Goal: Task Accomplishment & Management: Manage account settings

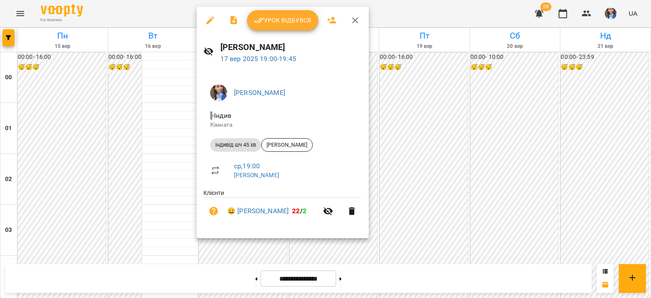
scroll to position [848, 0]
click at [281, 22] on span "Урок відбувся" at bounding box center [283, 20] width 58 height 10
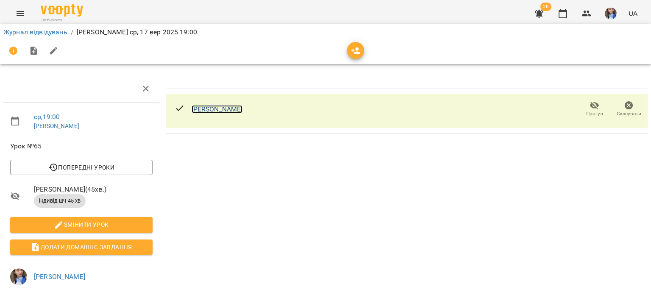
click at [227, 109] on link "[PERSON_NAME]" at bounding box center [217, 109] width 51 height 8
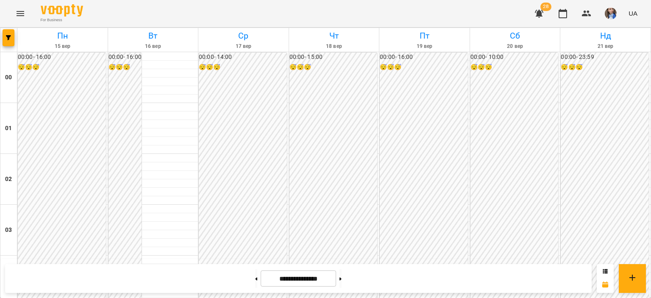
scroll to position [890, 0]
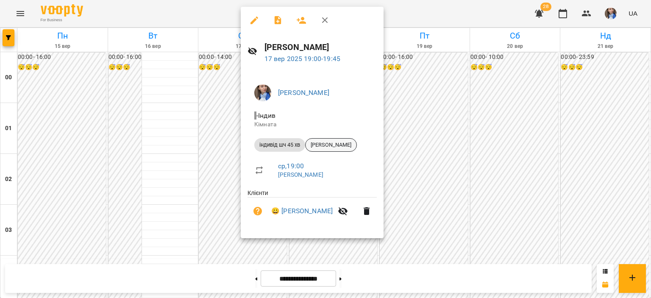
click at [336, 146] on span "[PERSON_NAME]" at bounding box center [331, 145] width 51 height 8
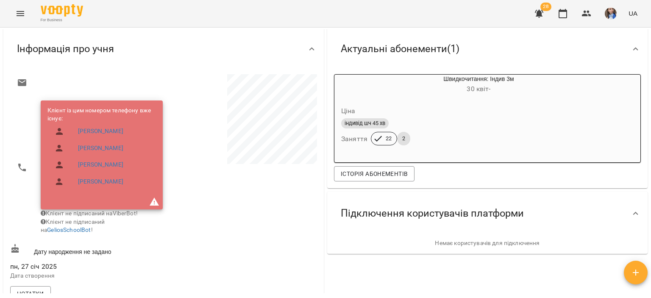
scroll to position [197, 0]
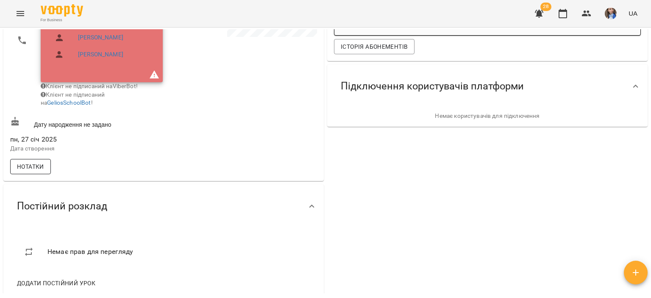
click at [41, 167] on button "Нотатки" at bounding box center [30, 166] width 41 height 15
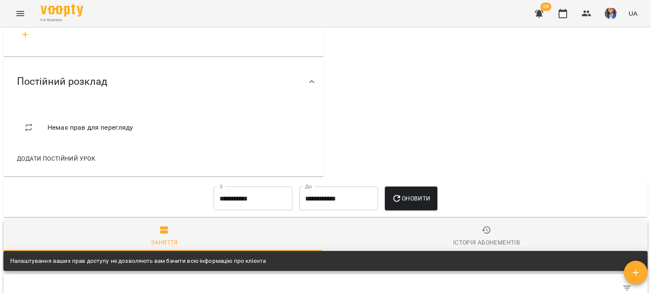
scroll to position [1342, 0]
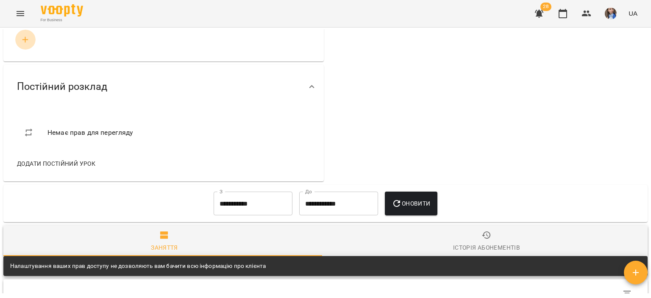
click at [25, 45] on icon "button" at bounding box center [25, 40] width 10 height 10
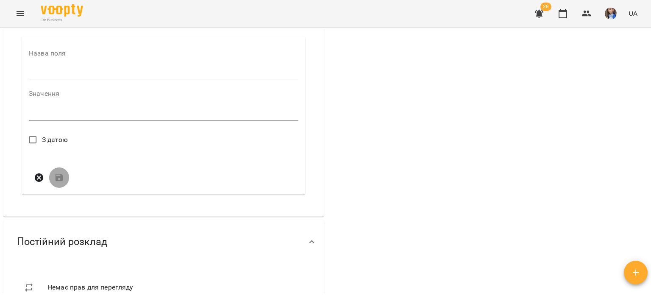
click at [51, 80] on input "text" at bounding box center [164, 74] width 270 height 14
type input "*"
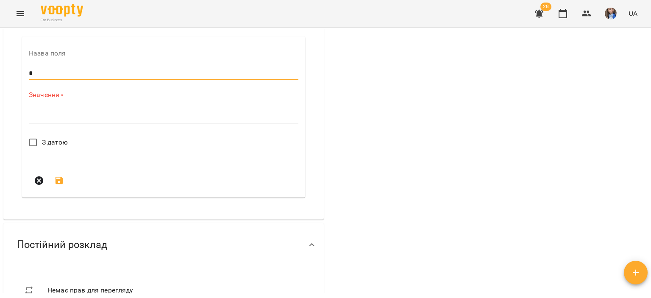
click at [67, 120] on textarea at bounding box center [164, 116] width 270 height 8
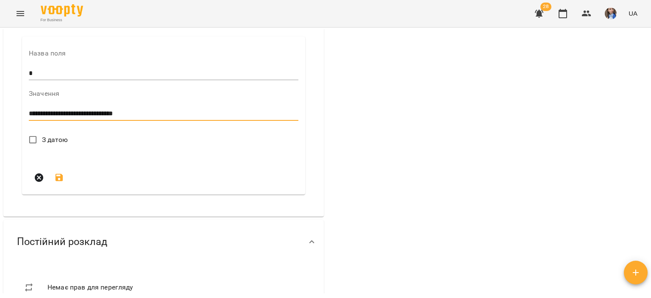
type textarea "**********"
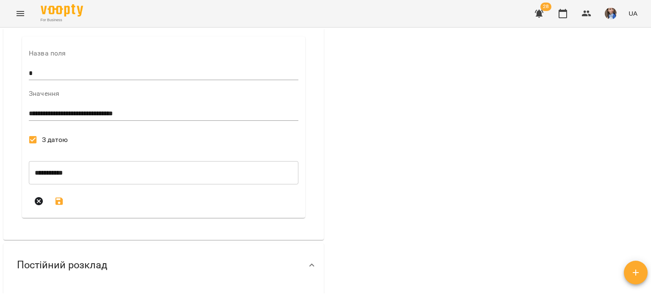
scroll to position [1426, 0]
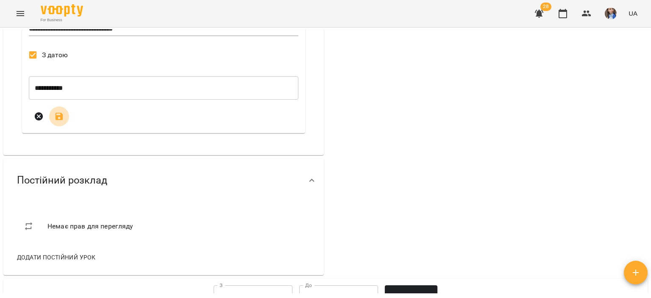
click at [55, 122] on icon "submit" at bounding box center [59, 117] width 10 height 10
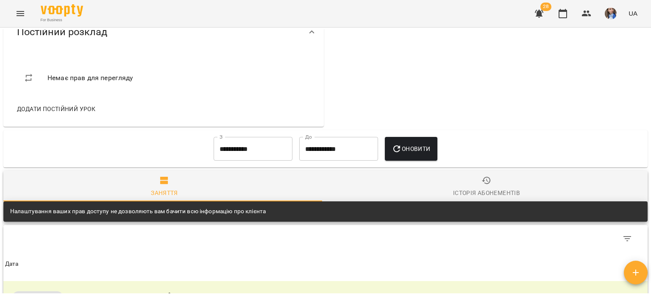
scroll to position [1384, 0]
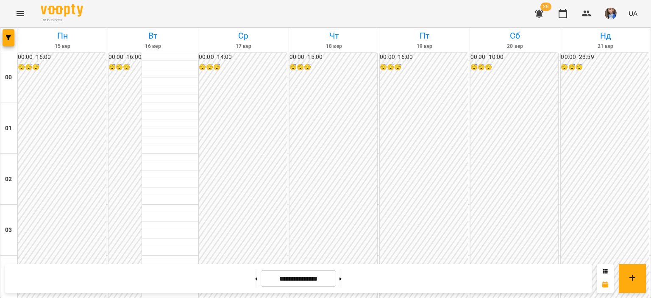
scroll to position [975, 0]
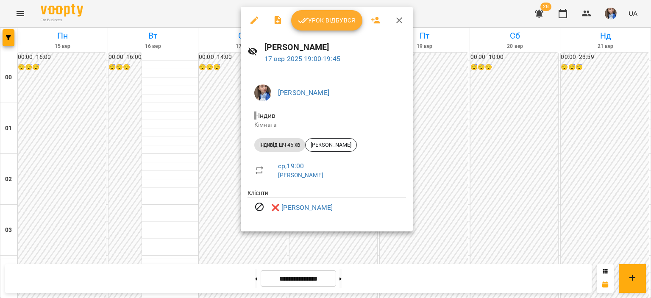
click at [228, 14] on div at bounding box center [325, 149] width 651 height 298
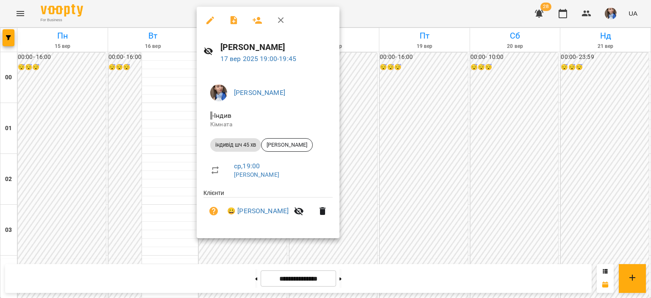
click at [215, 22] on icon "button" at bounding box center [210, 20] width 10 height 10
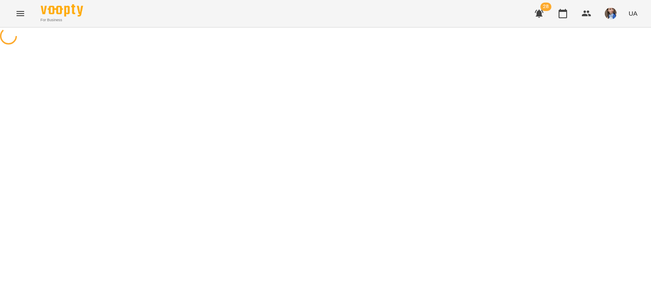
select select "**********"
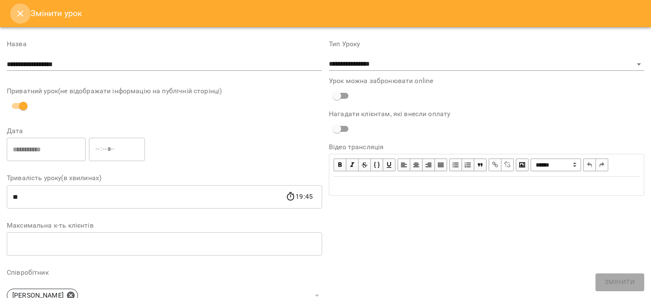
click at [13, 17] on button "Close" at bounding box center [20, 13] width 20 height 20
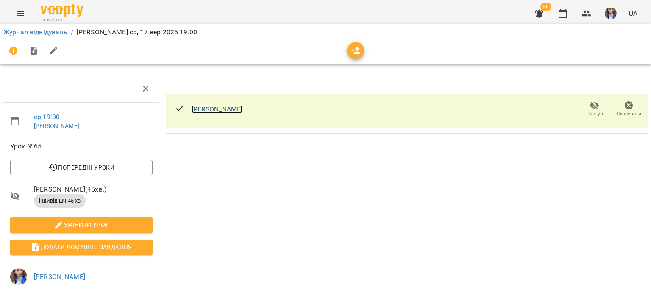
click at [232, 109] on link "[PERSON_NAME]" at bounding box center [217, 109] width 51 height 8
